Goal: Find specific page/section: Find specific page/section

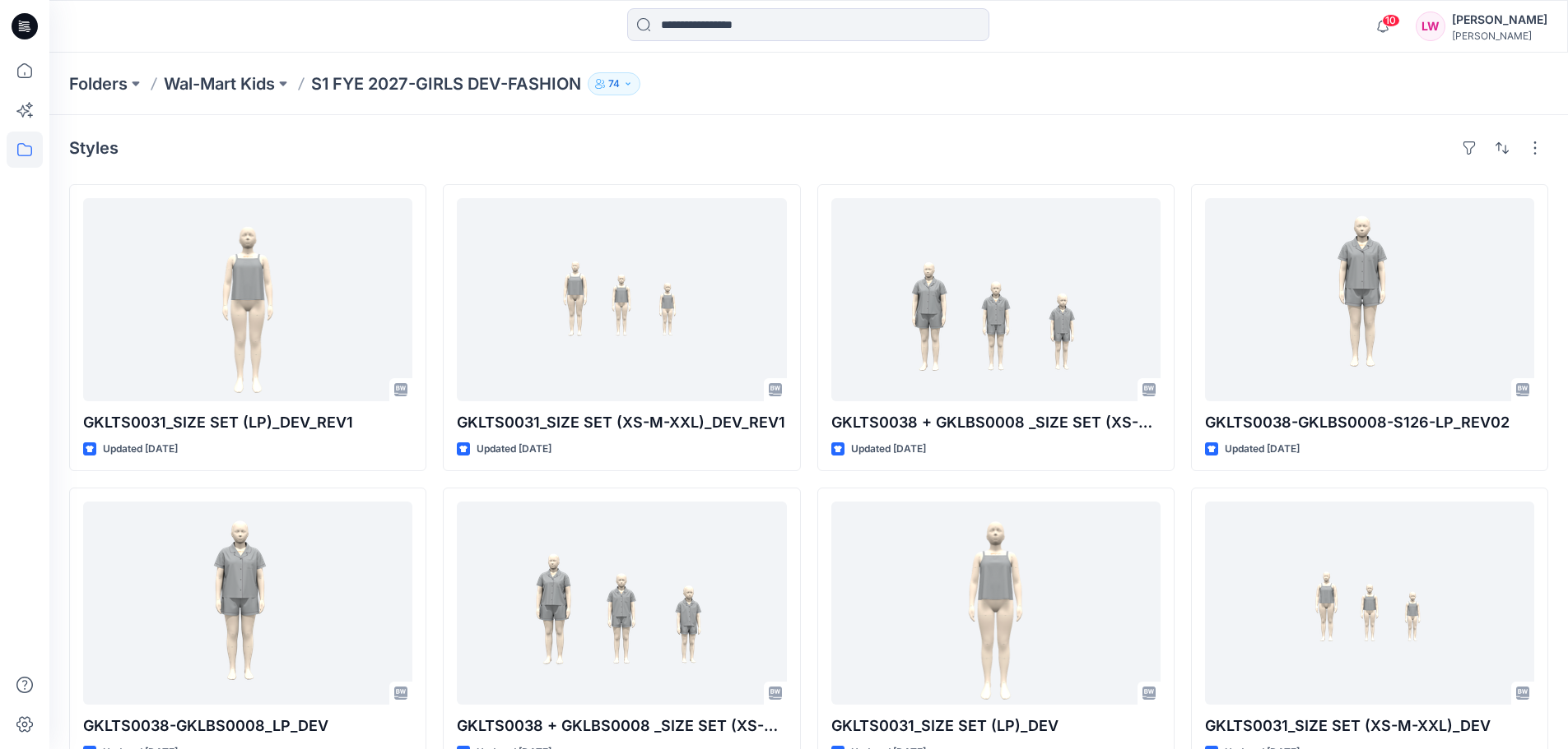
click at [26, 30] on icon at bounding box center [27, 29] width 6 height 1
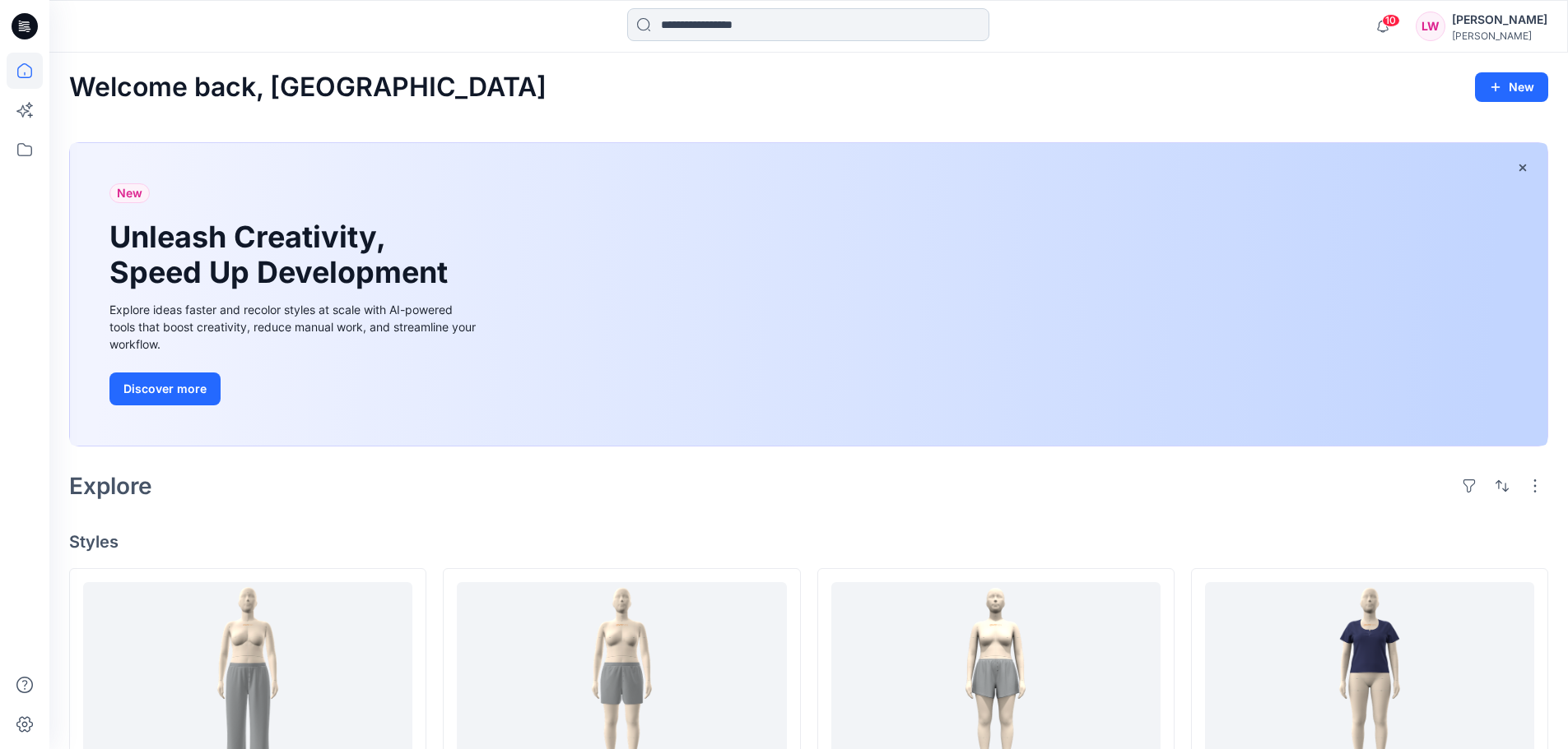
click at [693, 26] on input at bounding box center [808, 24] width 362 height 33
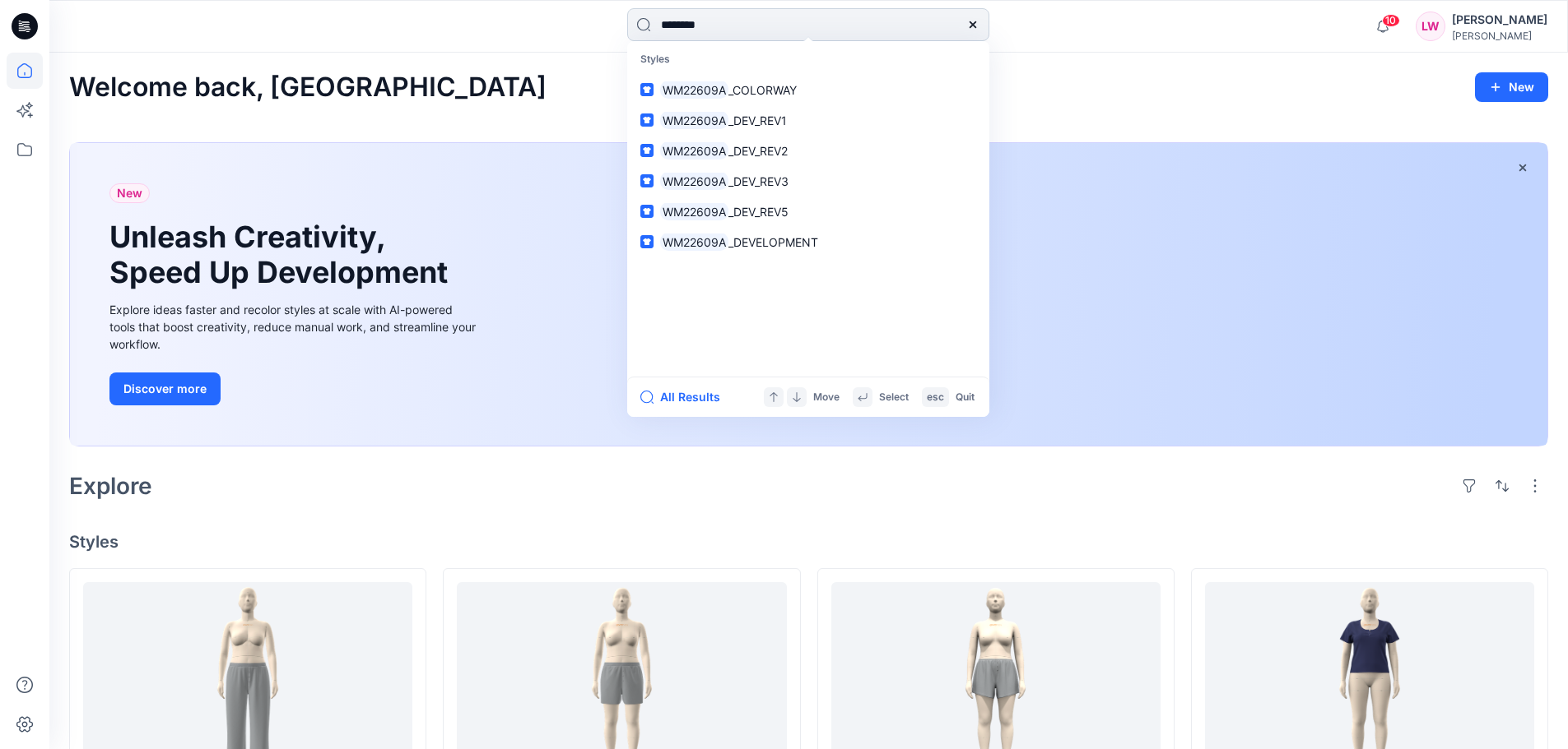
type input "********"
click at [744, 245] on span "_DEVELOPMENT" at bounding box center [773, 243] width 90 height 14
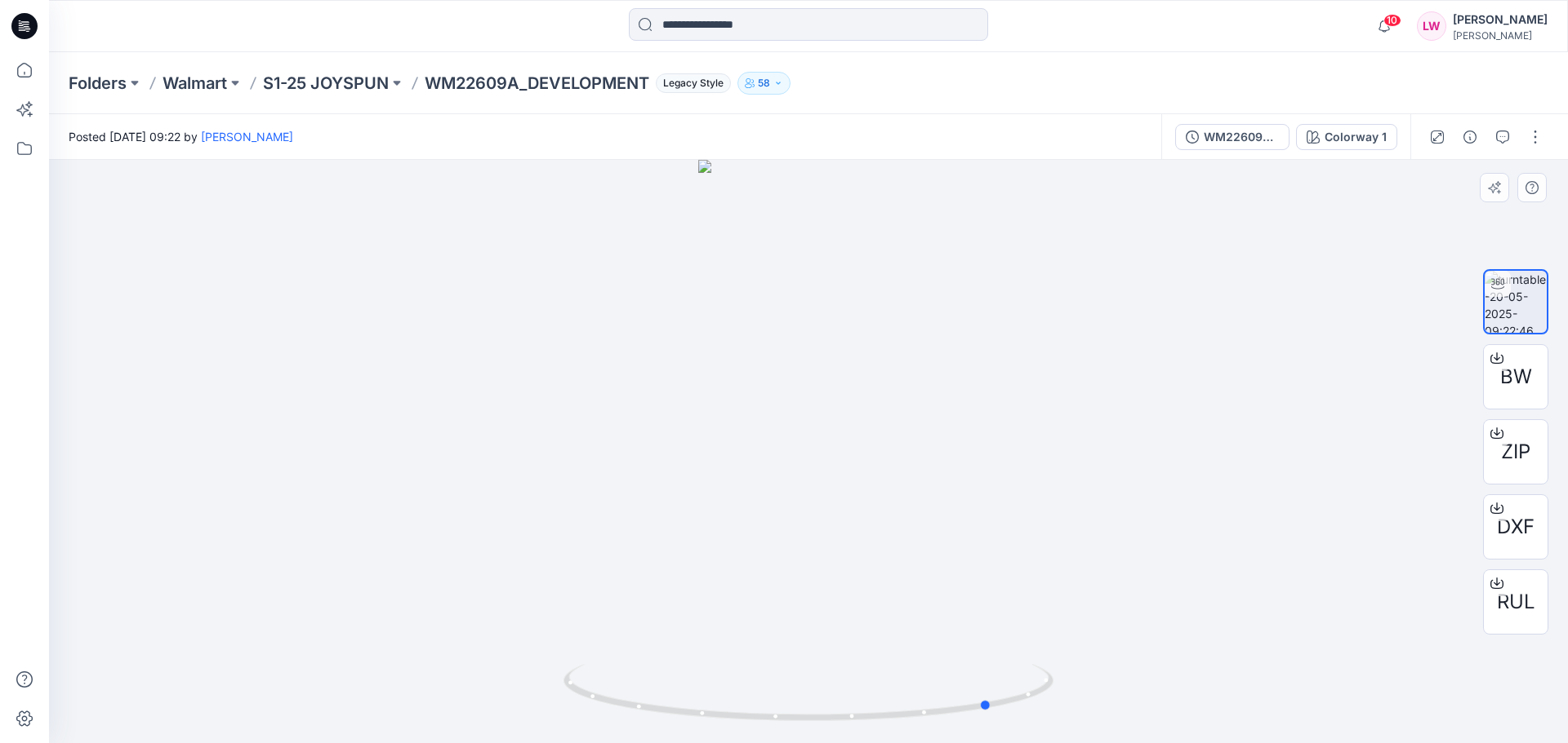
drag, startPoint x: 857, startPoint y: 564, endPoint x: 1041, endPoint y: 600, distance: 187.5
click at [1041, 600] on div at bounding box center [808, 451] width 1518 height 583
drag, startPoint x: 24, startPoint y: 20, endPoint x: 38, endPoint y: 31, distance: 17.8
click at [24, 20] on icon at bounding box center [24, 26] width 26 height 26
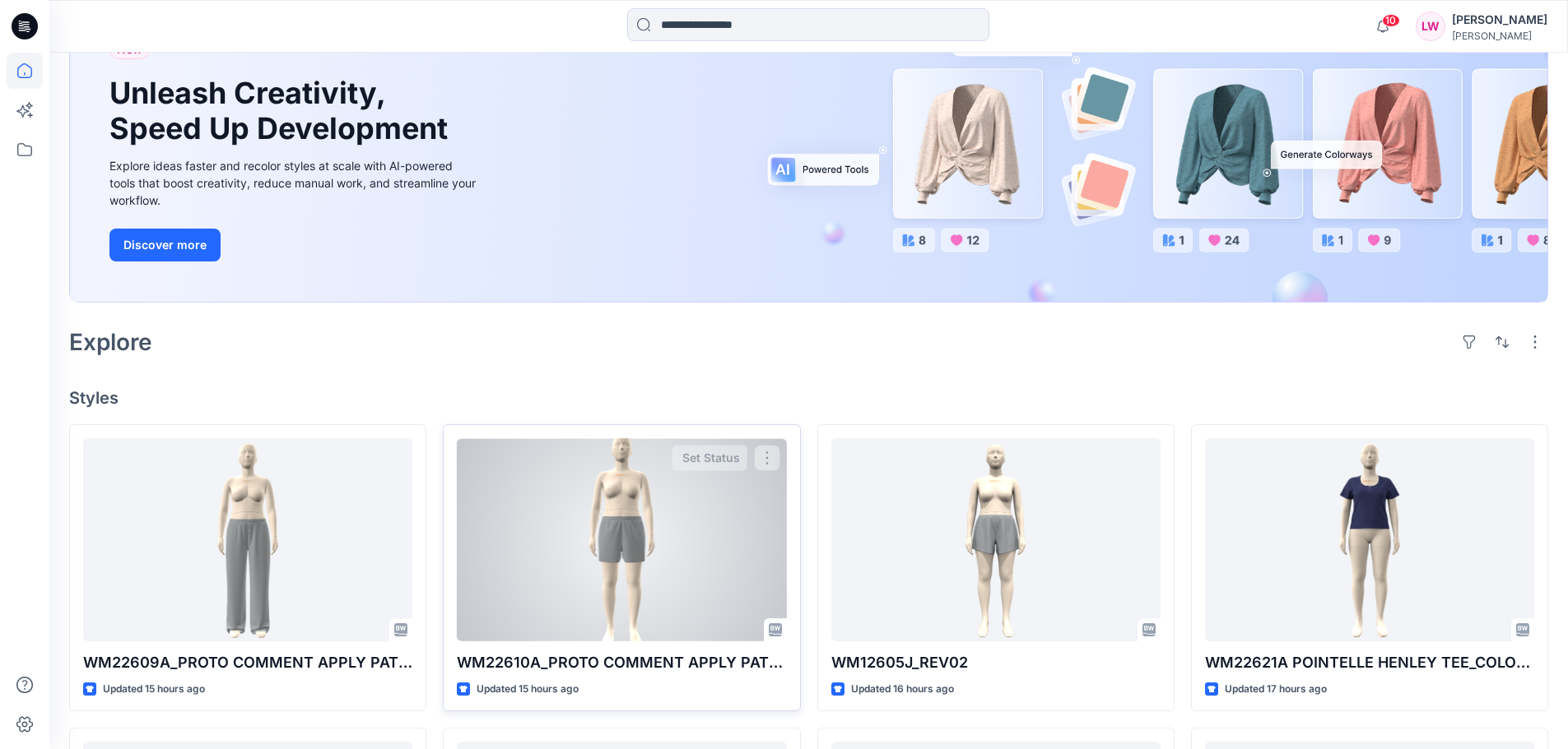
scroll to position [411, 0]
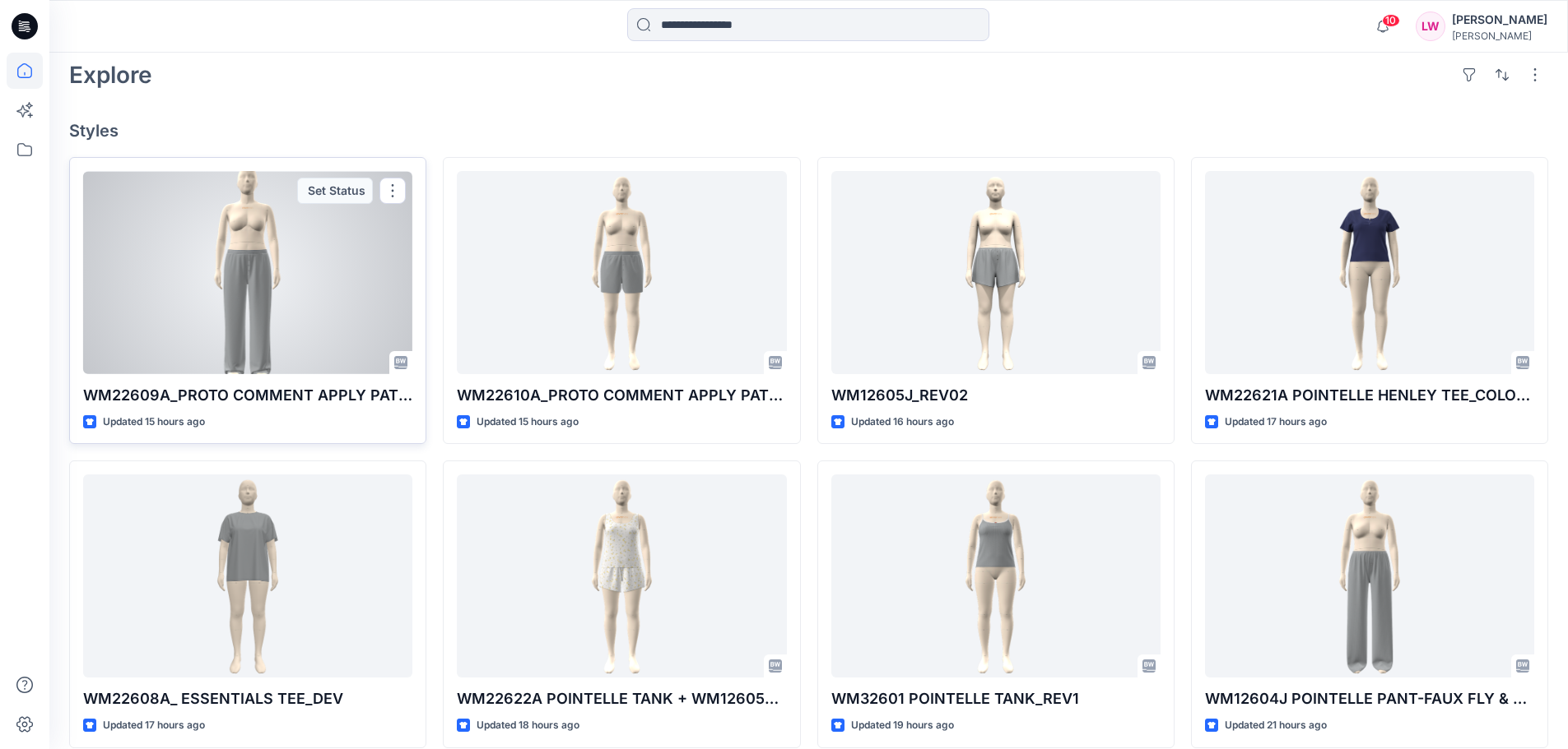
click at [291, 339] on div at bounding box center [248, 273] width 329 height 203
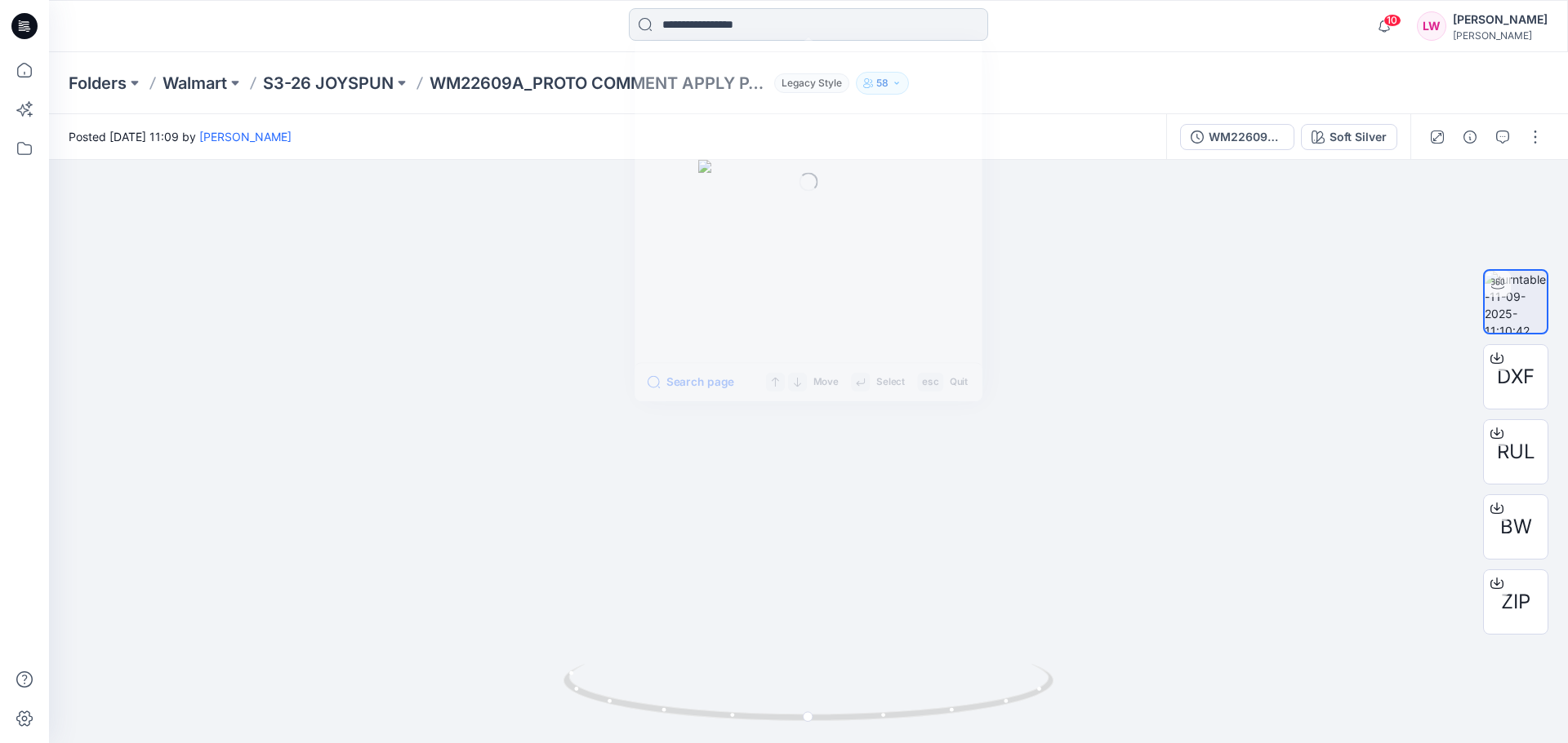
click at [736, 31] on input at bounding box center [808, 24] width 359 height 32
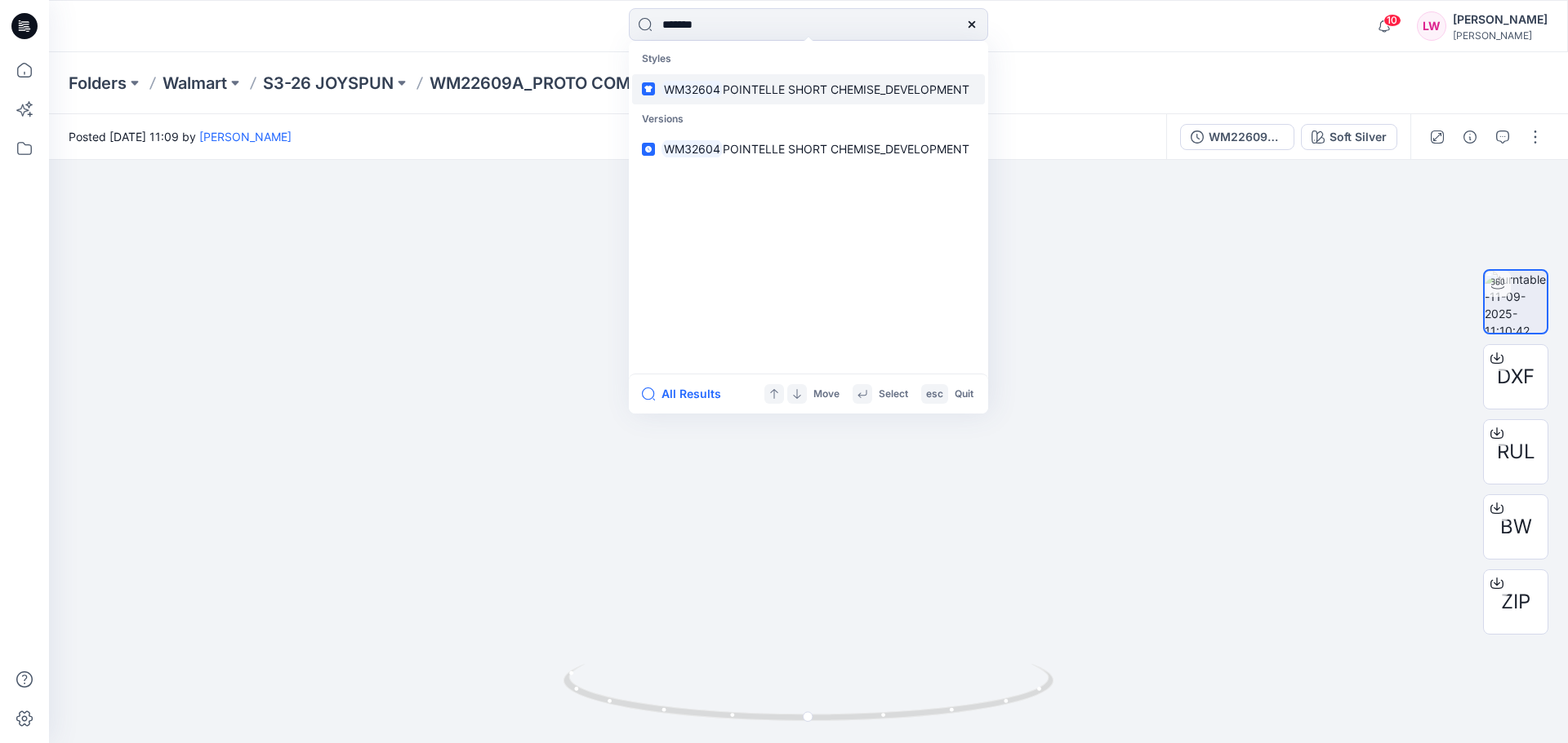
type input "*******"
click at [742, 92] on span "POINTELLE SHORT CHEMISE_DEVELOPMENT" at bounding box center [846, 90] width 247 height 14
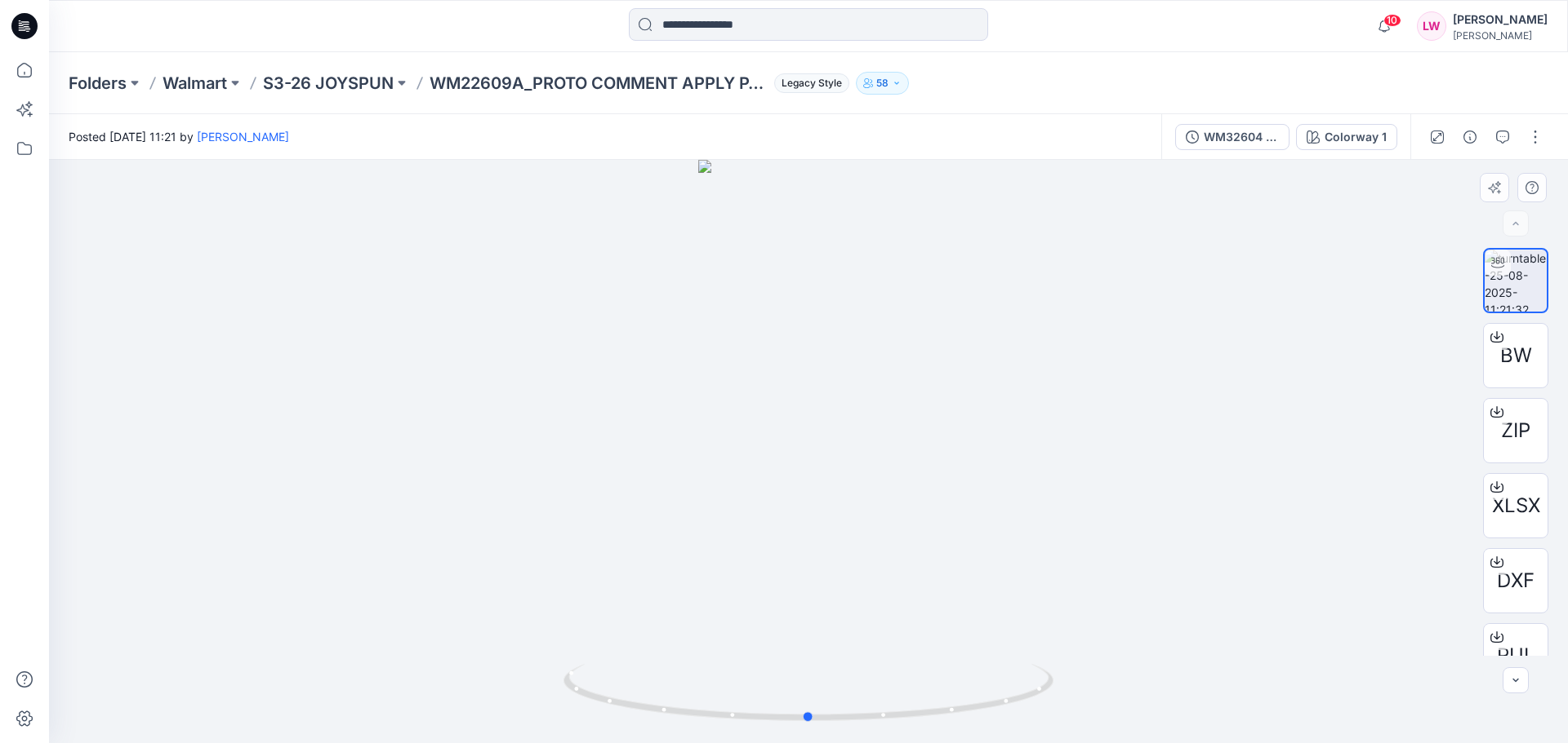
click at [980, 419] on div at bounding box center [808, 451] width 1518 height 583
drag, startPoint x: 811, startPoint y: 723, endPoint x: 1072, endPoint y: 680, distance: 264.5
click at [1072, 680] on div at bounding box center [808, 451] width 1518 height 583
